Goal: Task Accomplishment & Management: Manage account settings

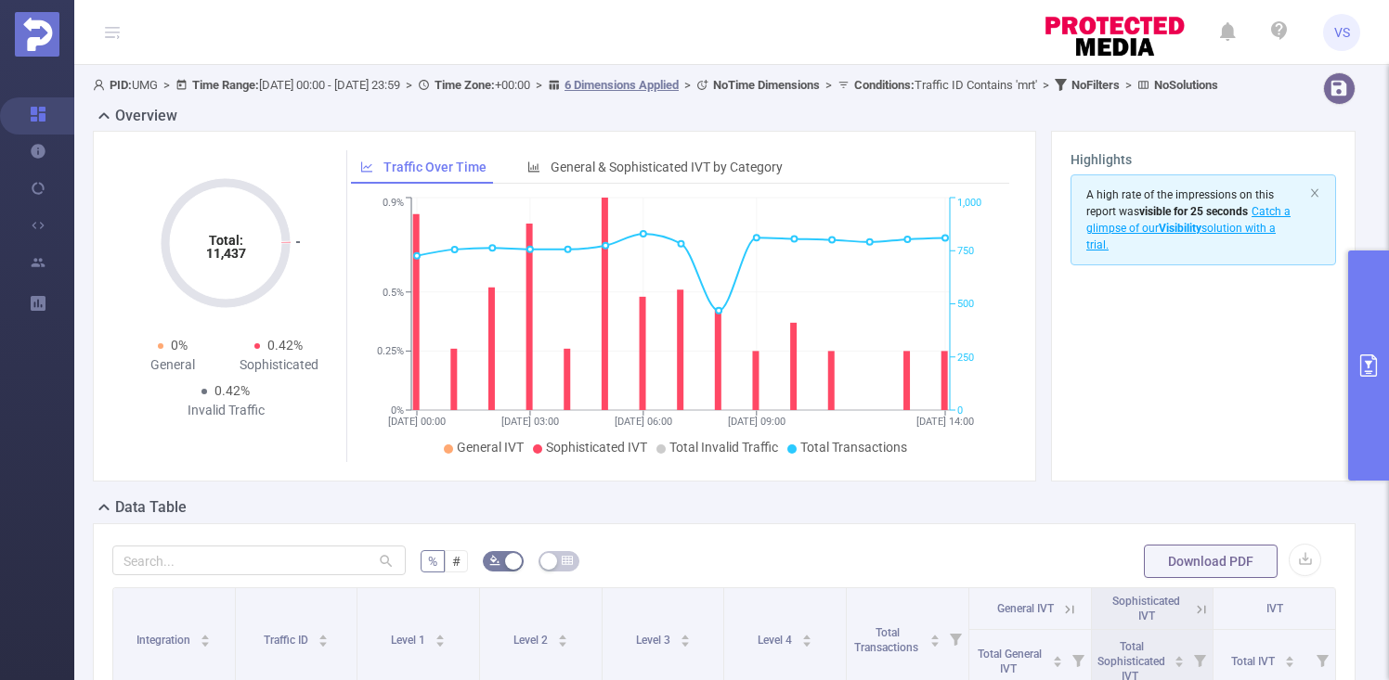
scroll to position [0, 4]
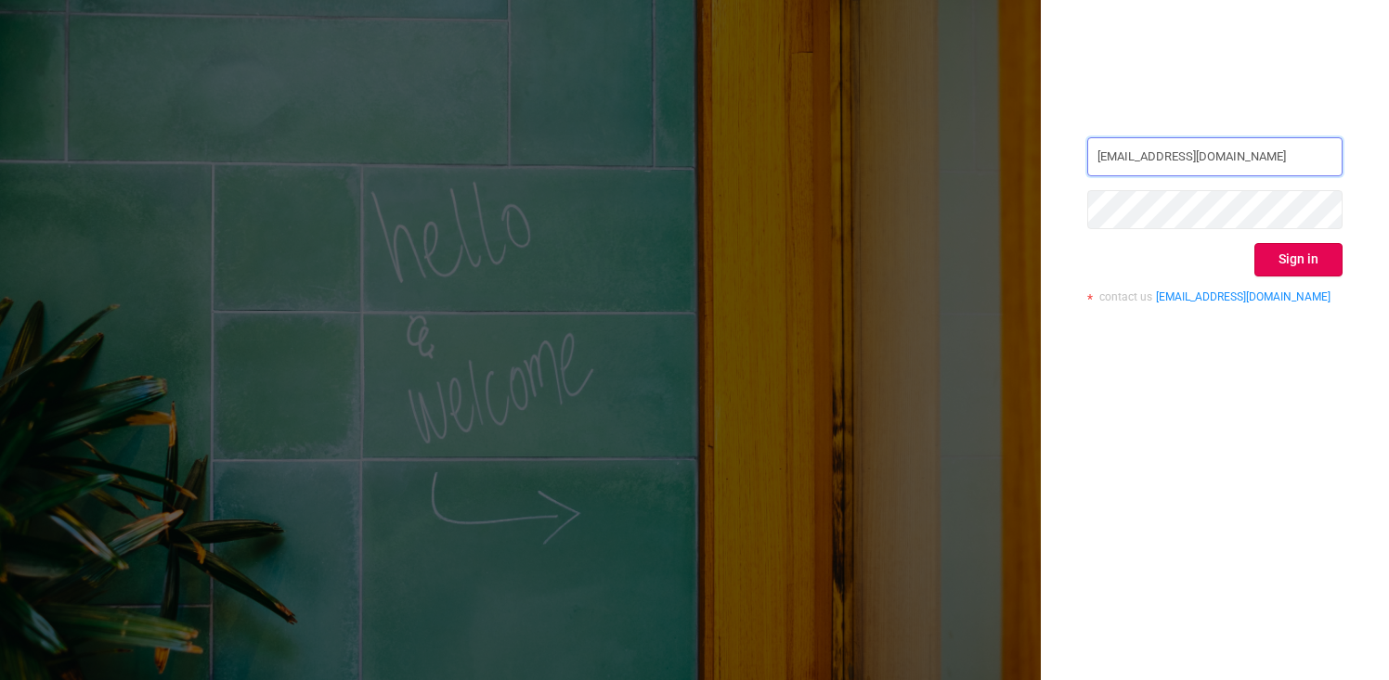
click at [1265, 152] on input "[EMAIL_ADDRESS][DOMAIN_NAME]" at bounding box center [1214, 156] width 255 height 39
type input "[PERSON_NAME][EMAIL_ADDRESS][PERSON_NAME][DOMAIN_NAME]"
click at [1271, 259] on button "Sign in" at bounding box center [1298, 259] width 88 height 33
